Goal: Navigation & Orientation: Find specific page/section

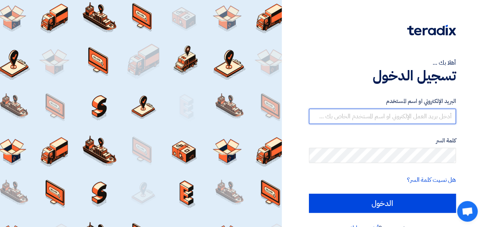
click at [321, 113] on input "text" at bounding box center [382, 115] width 147 height 15
type input "[PERSON_NAME][EMAIL_ADDRESS][DOMAIN_NAME]"
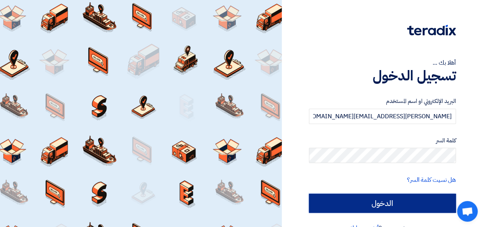
click at [382, 208] on input "الدخول" at bounding box center [382, 202] width 147 height 19
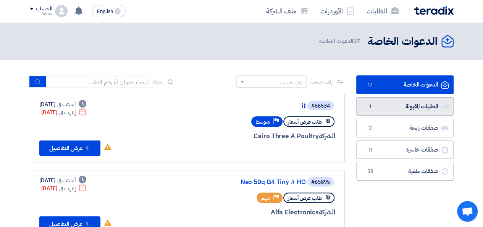
click at [412, 102] on link "الطلبات المقبولة الطلبات المقبولة 1" at bounding box center [404, 106] width 97 height 19
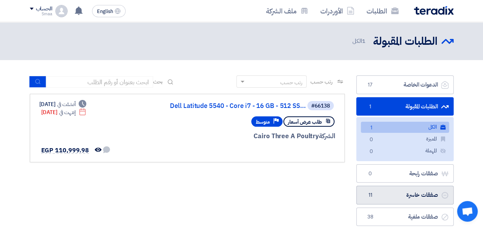
click at [382, 194] on link "صفقات خاسرة صفقات خاسرة 11" at bounding box center [404, 194] width 97 height 19
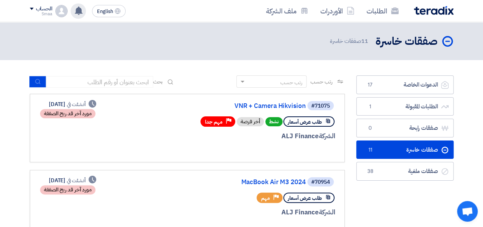
click at [81, 17] on div "تم مشاهدة العرض المقدم للطلب "VNR + Camera Hikvision" من قبل العميل 21 hours ag…" at bounding box center [78, 10] width 15 height 15
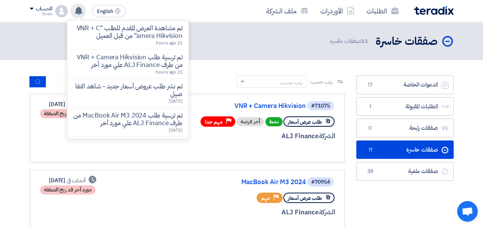
click at [81, 17] on div at bounding box center [78, 19] width 8 height 4
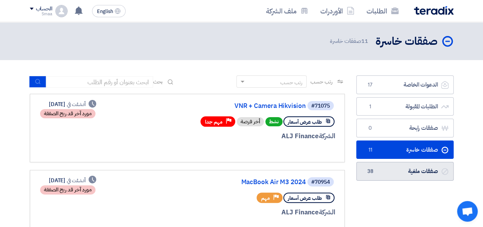
click at [401, 170] on link "صفقات ملغية صفقات ملغية 38" at bounding box center [404, 171] width 97 height 19
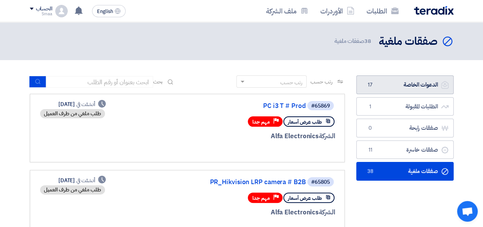
click at [403, 87] on link "الدعوات الخاصة الدعوات الخاصة 17" at bounding box center [404, 84] width 97 height 19
